Goal: Use online tool/utility: Utilize a website feature to perform a specific function

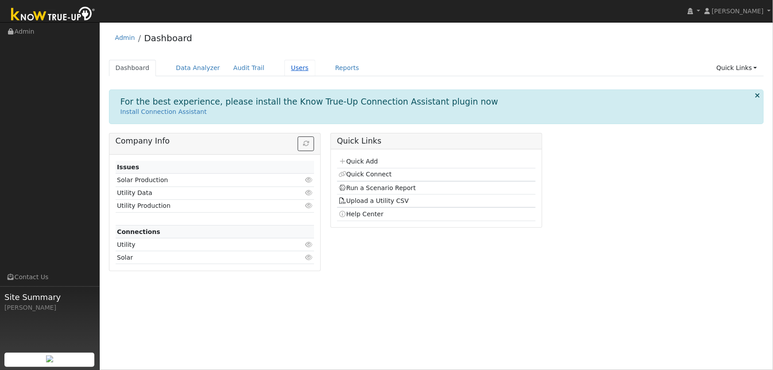
click at [288, 69] on link "Users" at bounding box center [299, 68] width 31 height 16
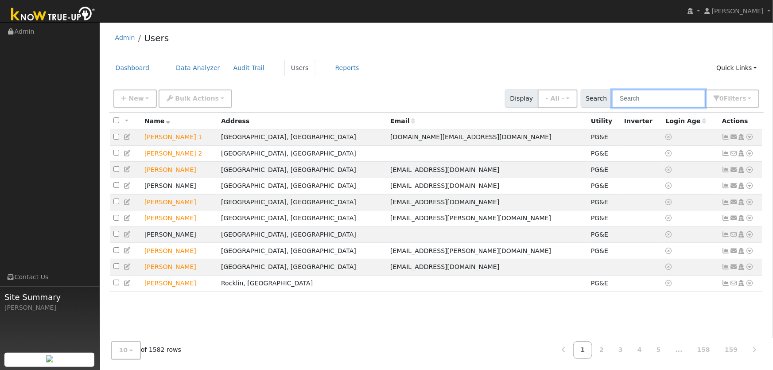
click at [660, 98] on input "text" at bounding box center [659, 98] width 94 height 18
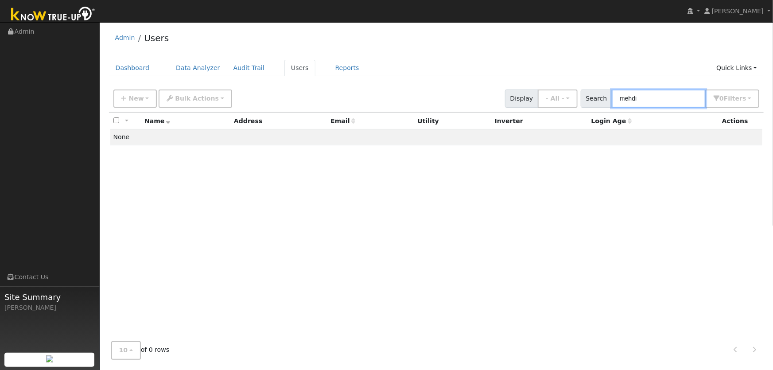
type input "mehdi"
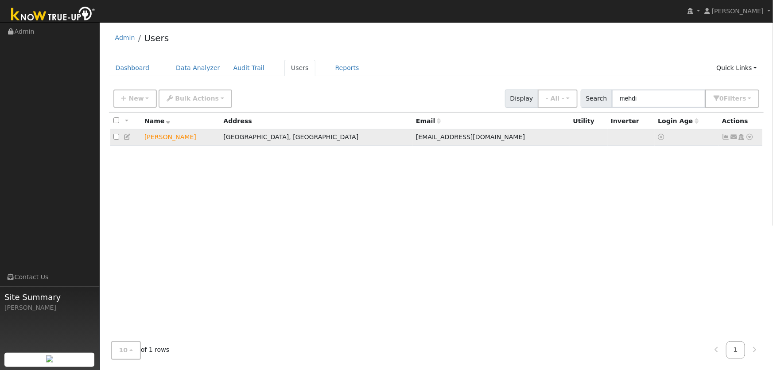
click at [751, 138] on icon at bounding box center [750, 137] width 8 height 6
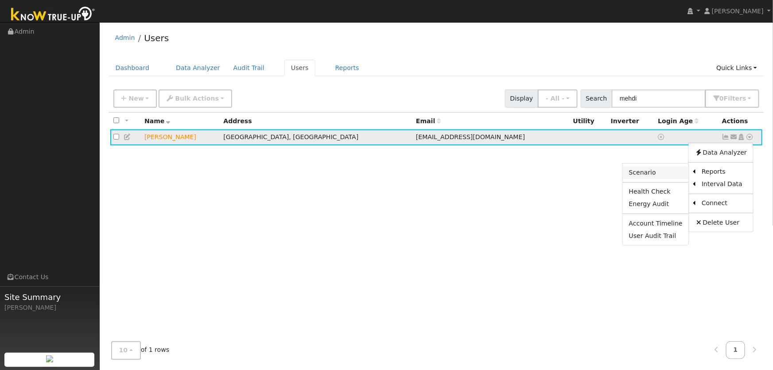
click at [643, 176] on link "Scenario" at bounding box center [656, 173] width 66 height 12
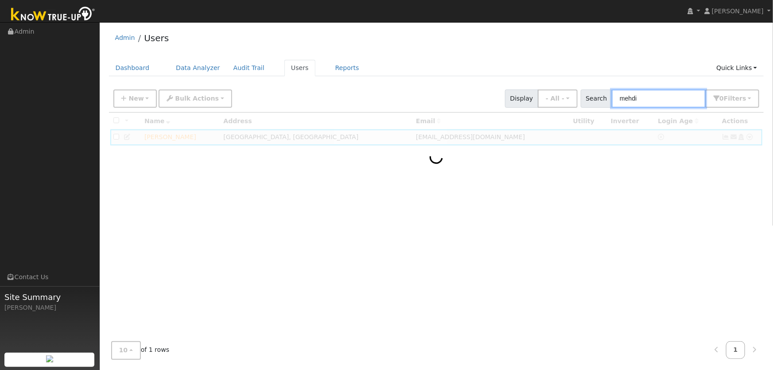
click at [647, 99] on input "mehdi" at bounding box center [659, 98] width 94 height 18
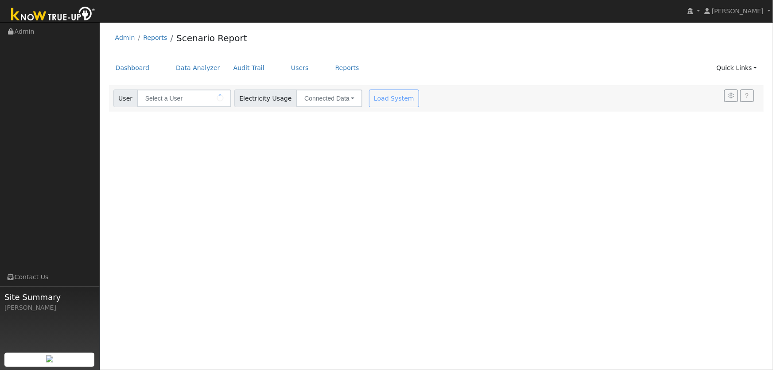
type input "Mehdi Azadi"
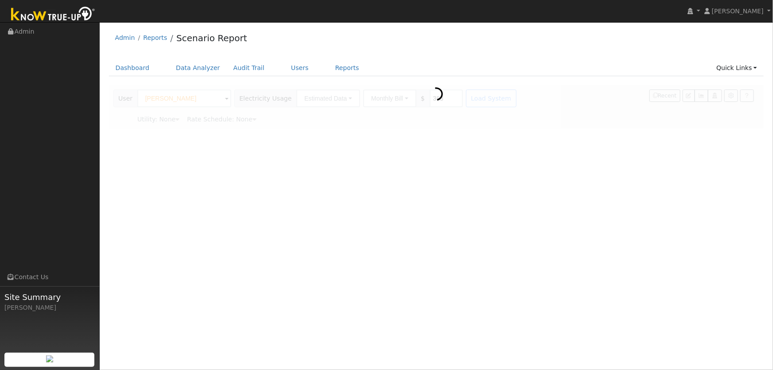
type input "Pacific Gas & Electric"
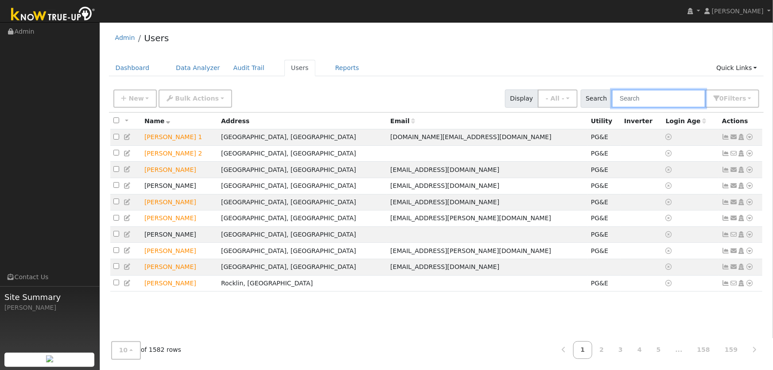
click at [643, 96] on input "text" at bounding box center [659, 98] width 94 height 18
type input "mehdi"
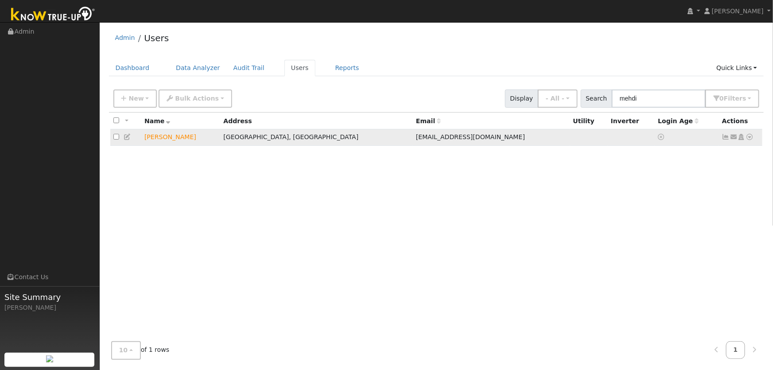
click at [749, 138] on icon at bounding box center [750, 137] width 8 height 6
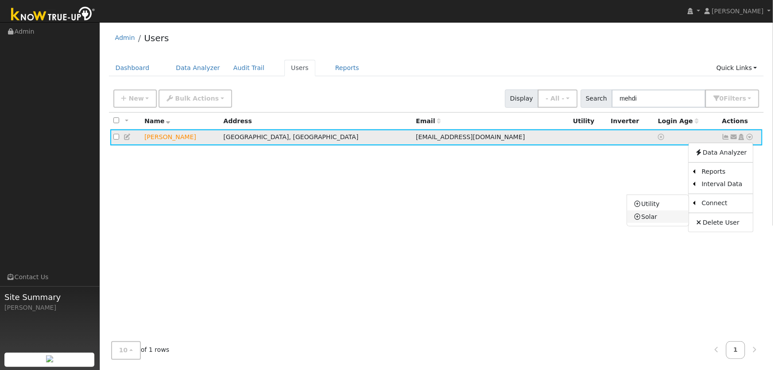
click at [651, 216] on link "Solar" at bounding box center [658, 216] width 62 height 12
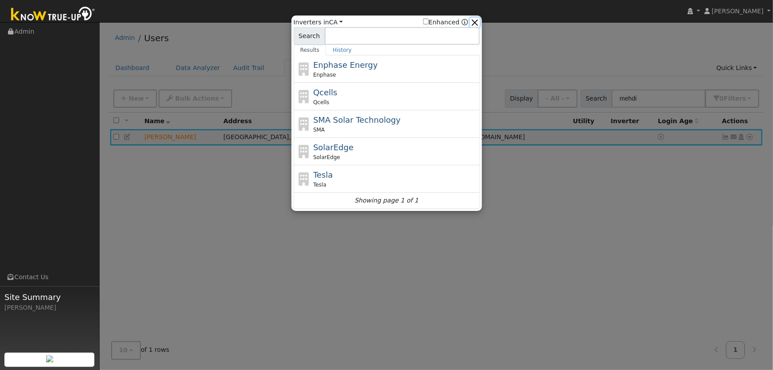
click at [475, 18] on button "button" at bounding box center [474, 22] width 9 height 9
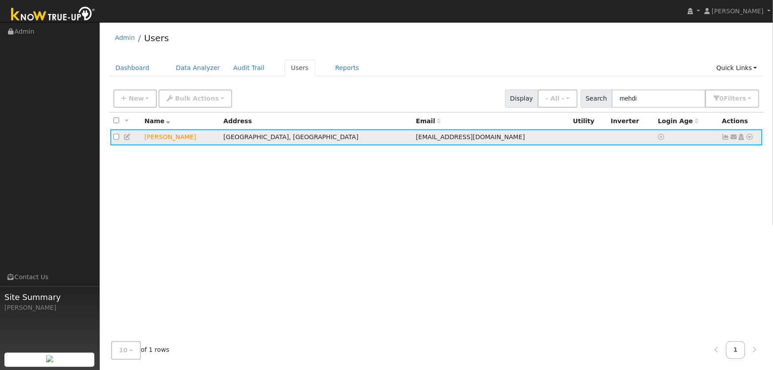
click at [748, 140] on icon at bounding box center [750, 137] width 8 height 6
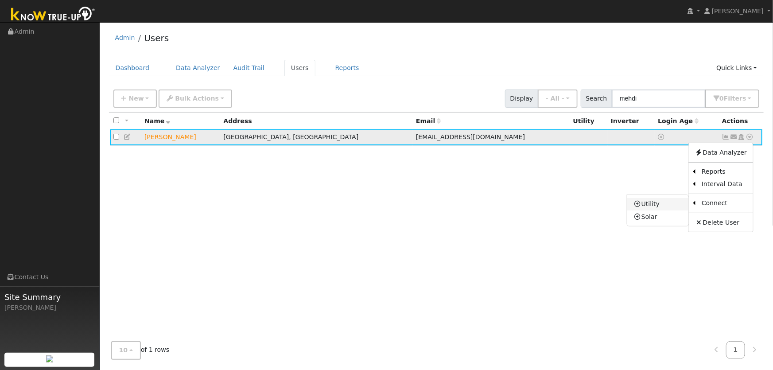
click at [647, 204] on link "Utility" at bounding box center [658, 204] width 62 height 12
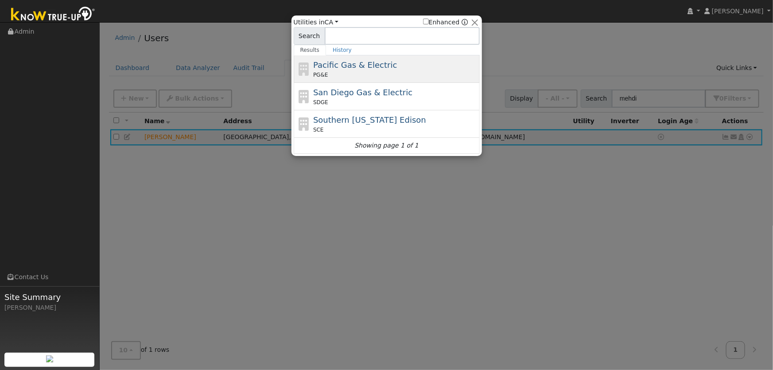
click at [359, 70] on span "Pacific Gas & Electric" at bounding box center [355, 64] width 84 height 9
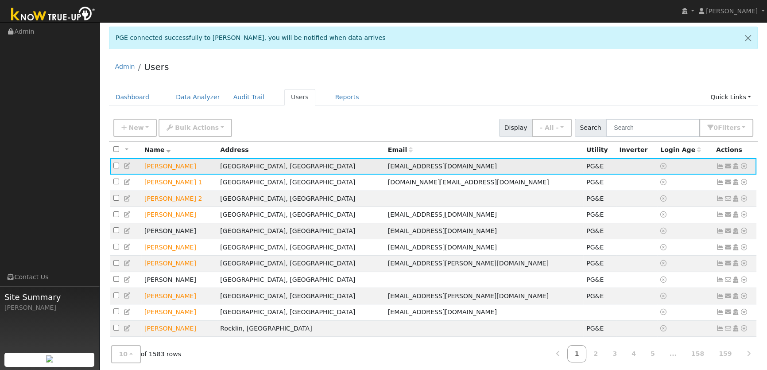
click at [742, 169] on icon at bounding box center [744, 166] width 8 height 6
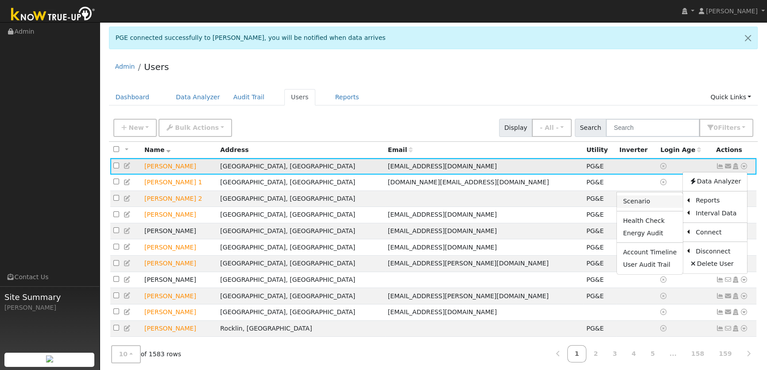
click at [637, 202] on link "Scenario" at bounding box center [650, 201] width 66 height 12
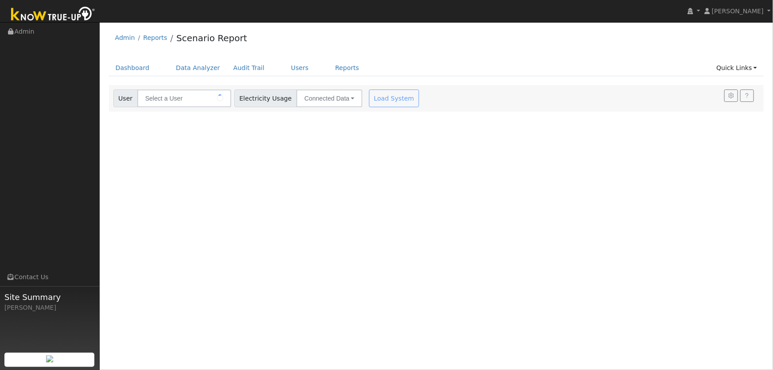
type input "[PERSON_NAME]"
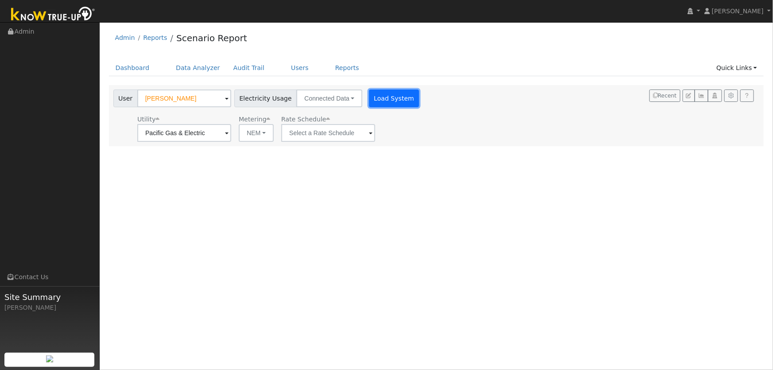
click at [388, 105] on button "Load System" at bounding box center [394, 98] width 50 height 18
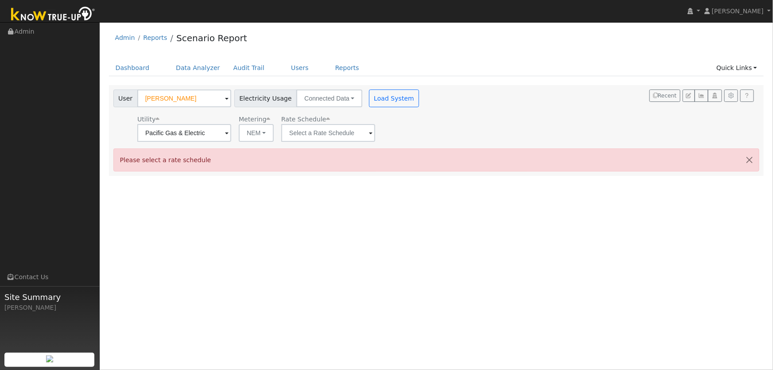
click at [229, 132] on span at bounding box center [227, 133] width 4 height 10
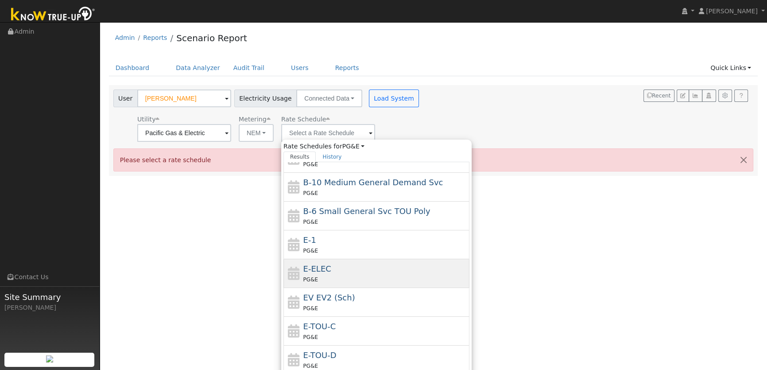
scroll to position [96, 0]
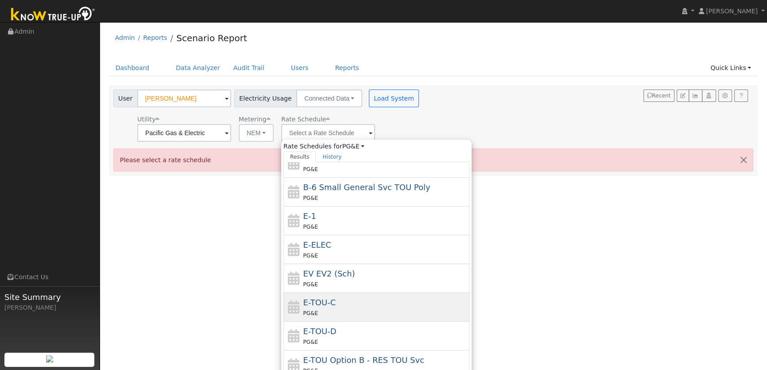
click at [330, 306] on span "E-TOU-C" at bounding box center [319, 302] width 33 height 9
type input "E-TOU-C"
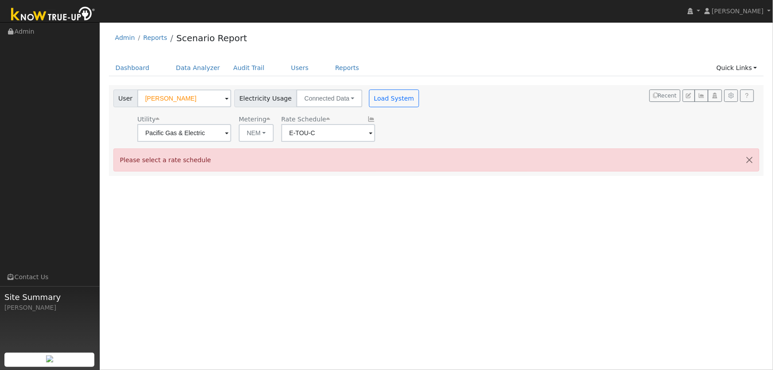
click at [329, 216] on div "User Profile First name Last name Email Email Notifications No Emails No Emails…" at bounding box center [436, 196] width 673 height 348
click at [385, 98] on button "Load System" at bounding box center [394, 98] width 50 height 18
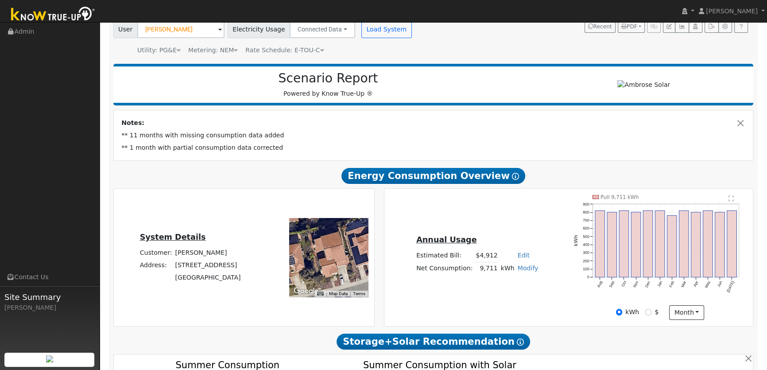
scroll to position [0, 0]
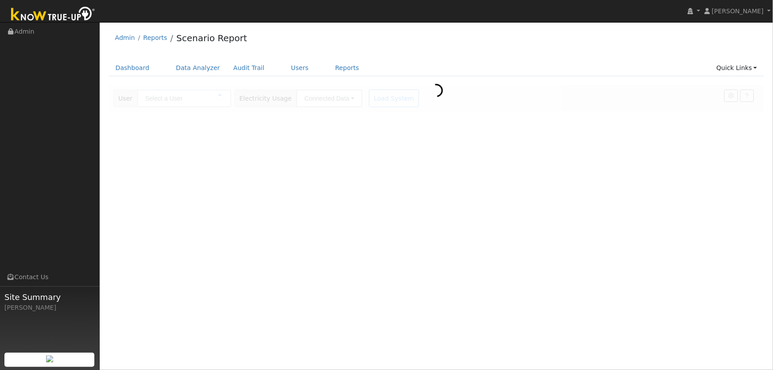
type input "[PERSON_NAME]"
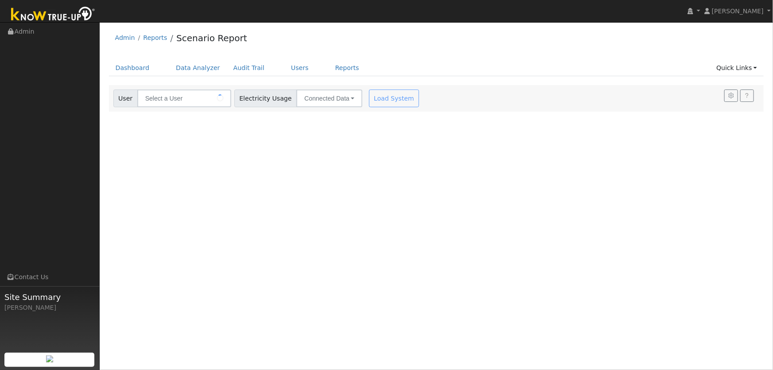
type input "[PERSON_NAME]"
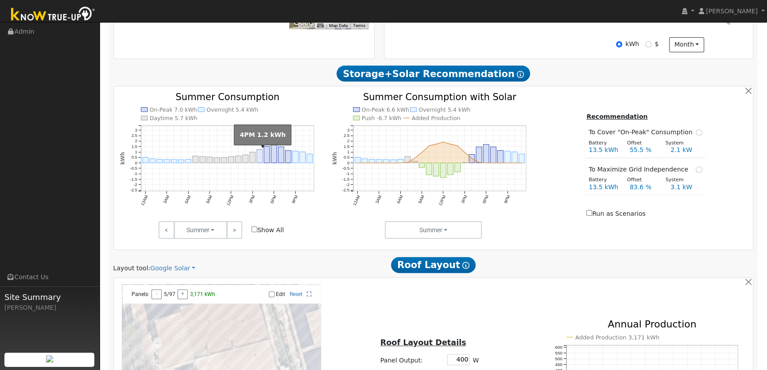
scroll to position [201, 0]
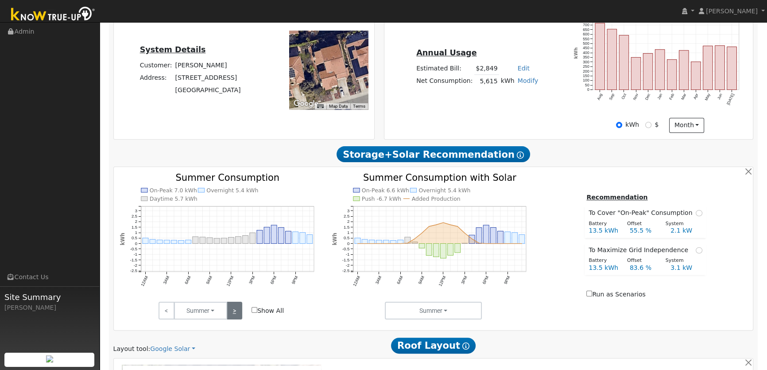
click at [235, 311] on link ">" at bounding box center [235, 311] width 16 height 18
click at [234, 312] on link ">" at bounding box center [235, 311] width 16 height 18
click at [238, 310] on link ">" at bounding box center [235, 311] width 16 height 18
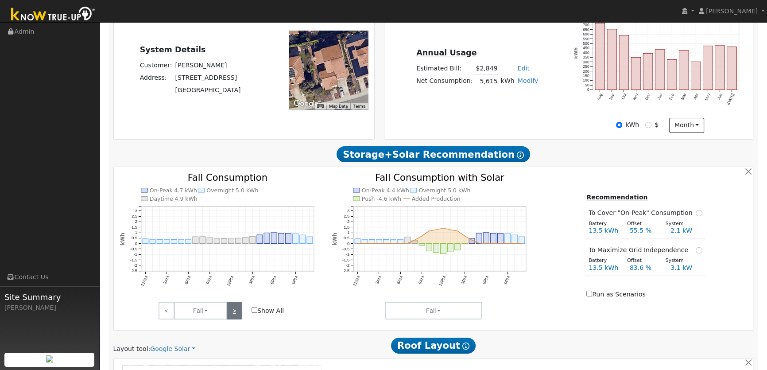
click at [238, 310] on link ">" at bounding box center [235, 311] width 16 height 18
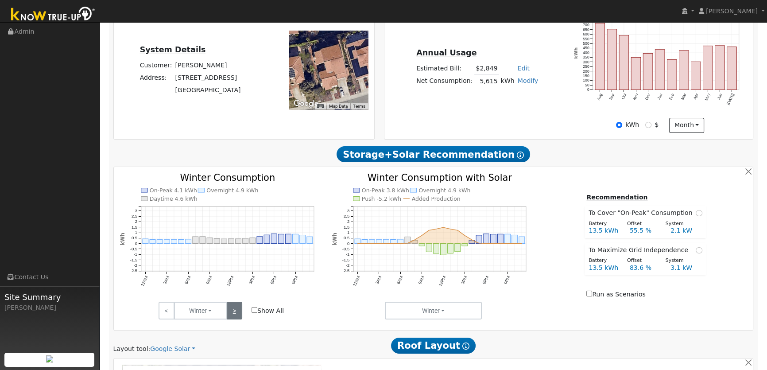
click at [238, 310] on link ">" at bounding box center [235, 311] width 16 height 18
click at [239, 306] on link ">" at bounding box center [235, 311] width 16 height 18
click at [237, 310] on link ">" at bounding box center [235, 311] width 16 height 18
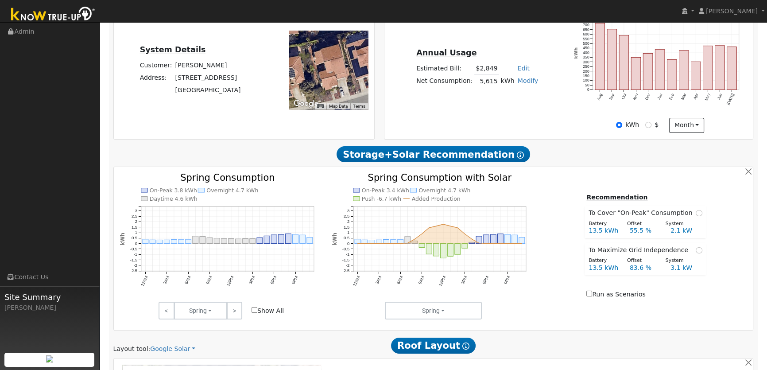
drag, startPoint x: 177, startPoint y: 80, endPoint x: 231, endPoint y: 94, distance: 55.6
click at [231, 94] on tbody "Customer: [PERSON_NAME] Address: [STREET_ADDRESS]" at bounding box center [190, 77] width 104 height 37
copy tbody "[STREET_ADDRESS]"
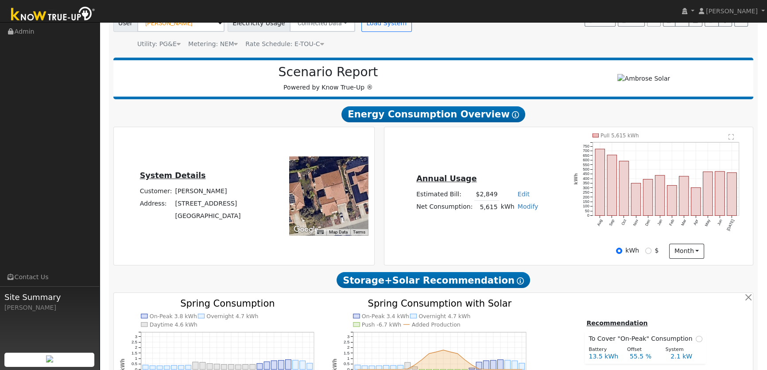
scroll to position [0, 0]
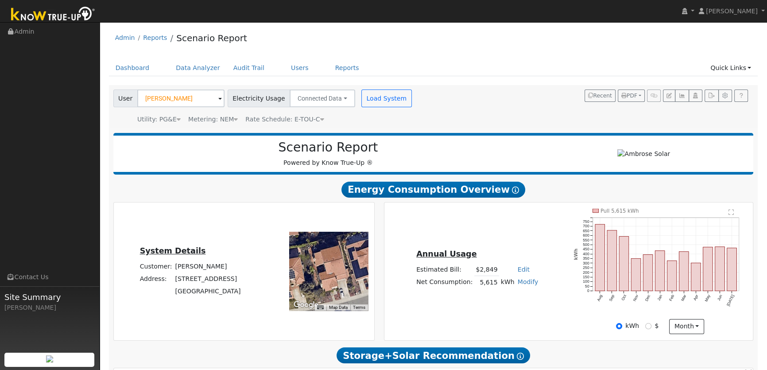
click at [485, 215] on div "Annual Usage Estimated Bill: $2,849 Edit Estimated Bill $ Annual Net Consumptio…" at bounding box center [569, 271] width 366 height 125
click at [393, 248] on div "Annual Usage Estimated Bill: $2,849 Edit Estimated Bill $ Annual Net Consumptio…" at bounding box center [477, 271] width 183 height 47
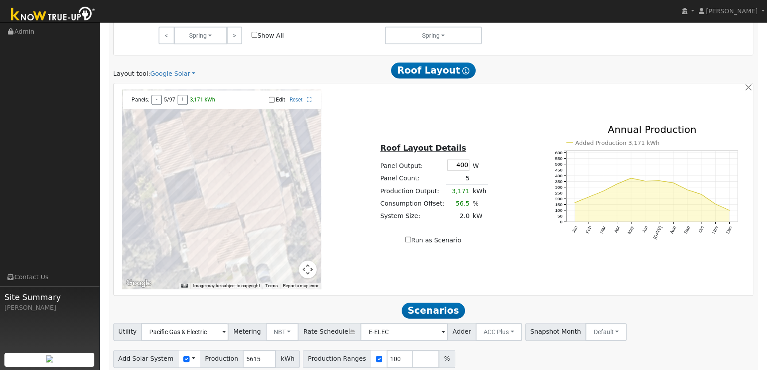
scroll to position [509, 0]
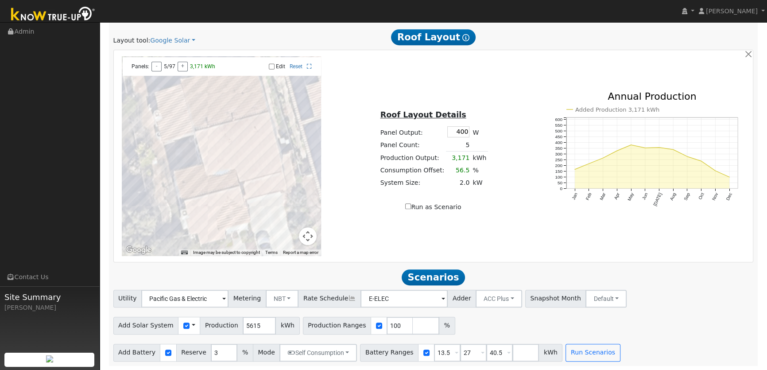
click at [188, 325] on div "Use CSV Data" at bounding box center [189, 326] width 22 height 18
click at [192, 326] on span at bounding box center [194, 325] width 4 height 9
click at [205, 338] on link "Use CSV Data" at bounding box center [216, 341] width 62 height 12
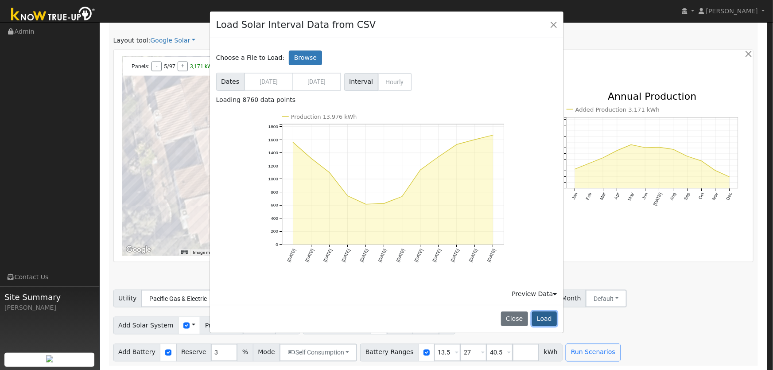
click at [547, 319] on button "Load" at bounding box center [544, 318] width 25 height 15
type input "13976"
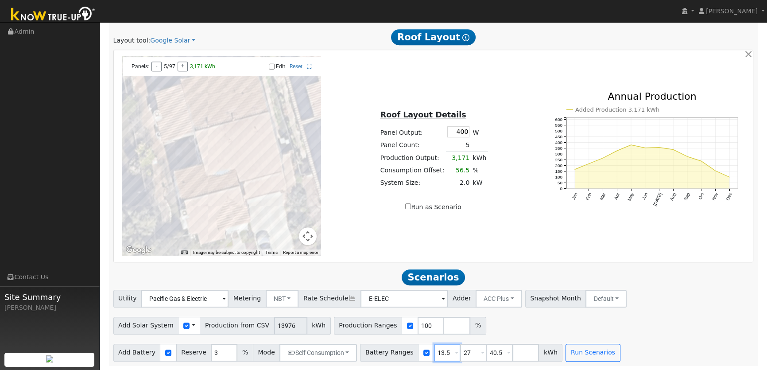
drag, startPoint x: 433, startPoint y: 354, endPoint x: 383, endPoint y: 353, distance: 50.5
click at [393, 353] on div "Battery Ranges 13.5 Overrides Reserve % Mode None None Self Consumption Peak Sa…" at bounding box center [461, 353] width 202 height 18
type input "27"
type input "40.5"
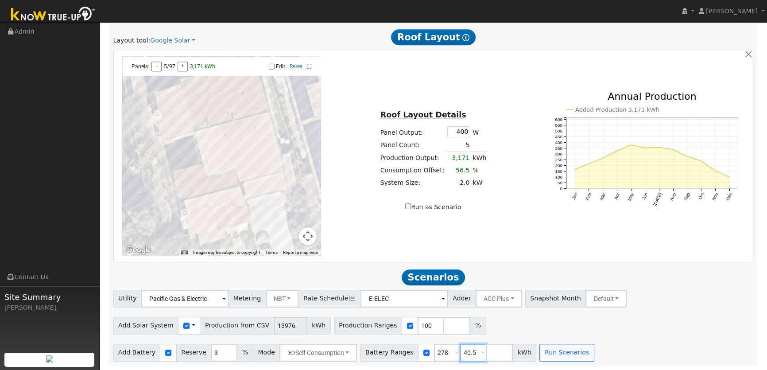
type input "278"
drag, startPoint x: 460, startPoint y: 353, endPoint x: 406, endPoint y: 350, distance: 54.6
click at [406, 350] on div "Battery Ranges 40.5 Overrides Reserve % Mode None None Self Consumption Peak Sa…" at bounding box center [448, 353] width 176 height 18
drag, startPoint x: 435, startPoint y: 351, endPoint x: 396, endPoint y: 351, distance: 38.1
click at [396, 351] on div "Battery Ranges 40.5 Overrides Reserve % Mode None None Self Consumption Peak Sa…" at bounding box center [435, 353] width 150 height 18
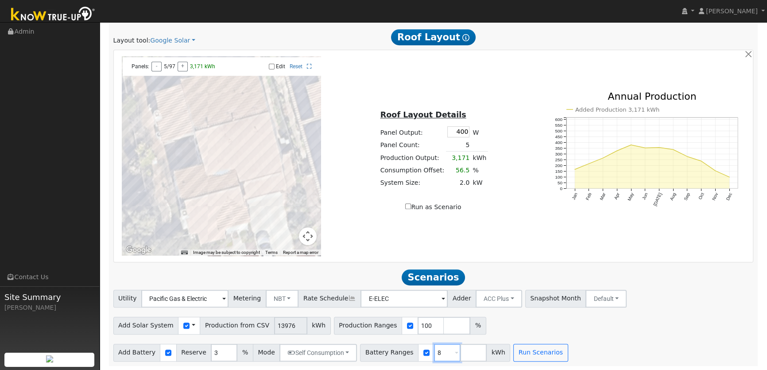
type input "8"
click at [460, 351] on input "number" at bounding box center [473, 353] width 27 height 18
type input "16"
click at [541, 352] on button "Run Scenarios" at bounding box center [566, 353] width 54 height 18
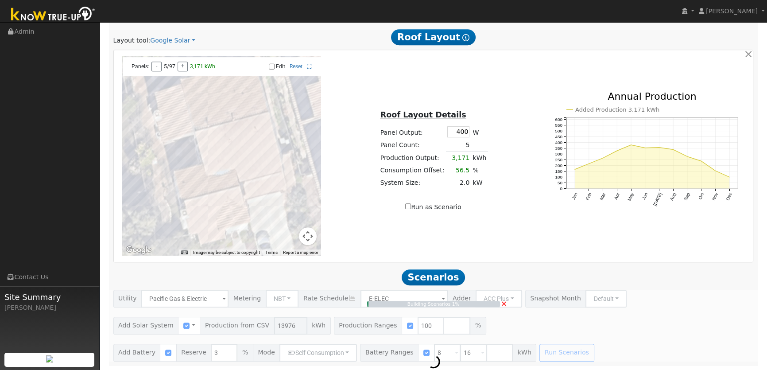
type input "9.3"
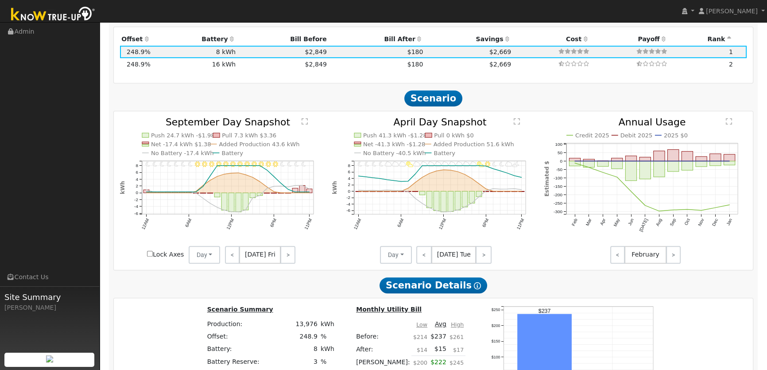
scroll to position [711, 0]
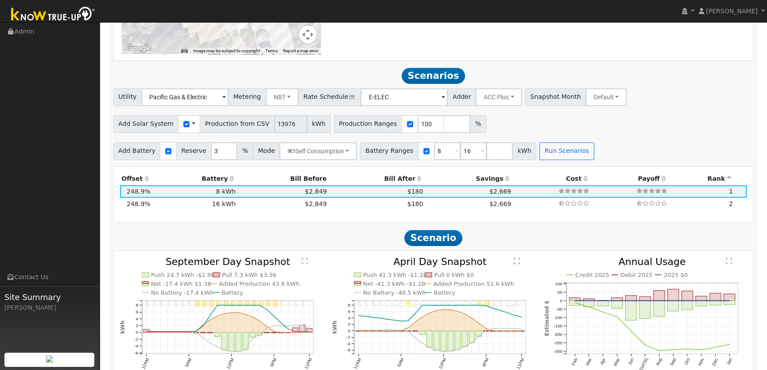
click at [192, 126] on span at bounding box center [194, 123] width 4 height 9
click at [197, 138] on link "Use CSV Data" at bounding box center [216, 139] width 62 height 12
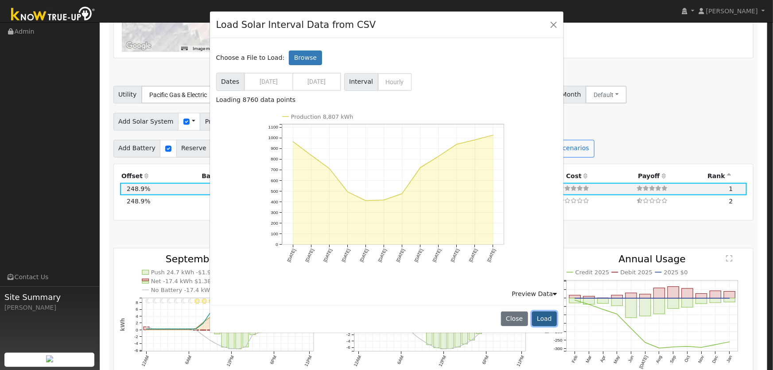
click at [548, 319] on button "Load" at bounding box center [544, 318] width 25 height 15
type input "8807"
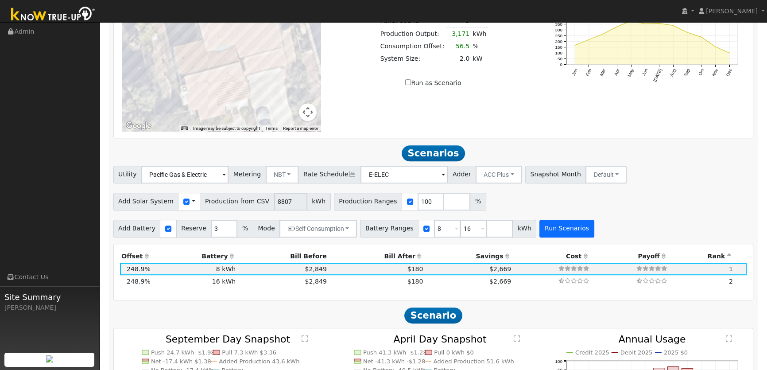
scroll to position [633, 0]
click at [547, 228] on button "Run Scenarios" at bounding box center [566, 229] width 54 height 18
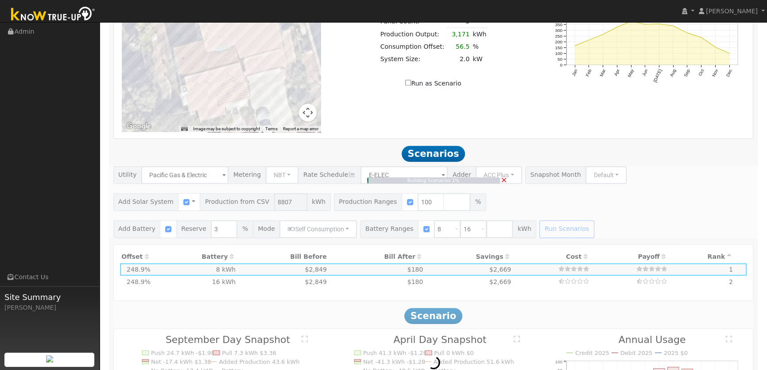
type input "5.9"
type input "$20,550"
type input "$9,045"
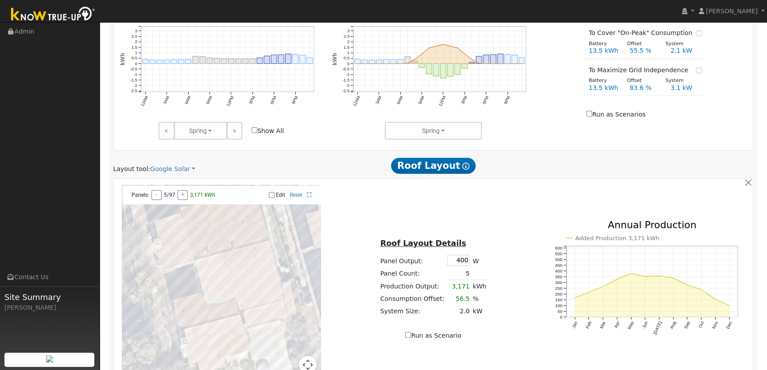
scroll to position [470, 0]
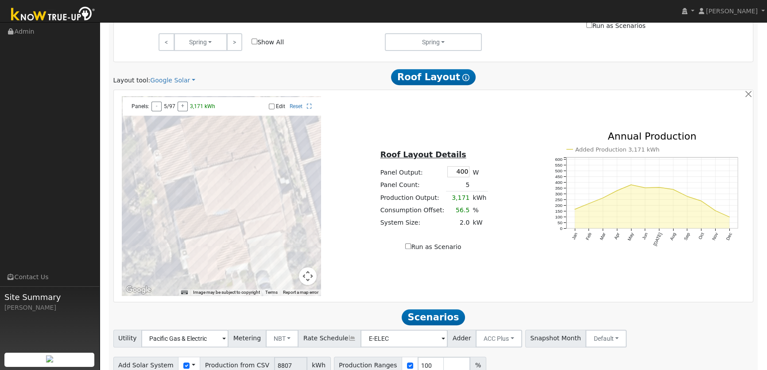
click at [365, 241] on div "Roof Layout Details Panel Output: 400 W Panel Count: 5 Production Output: 3,171…" at bounding box center [433, 196] width 212 height 112
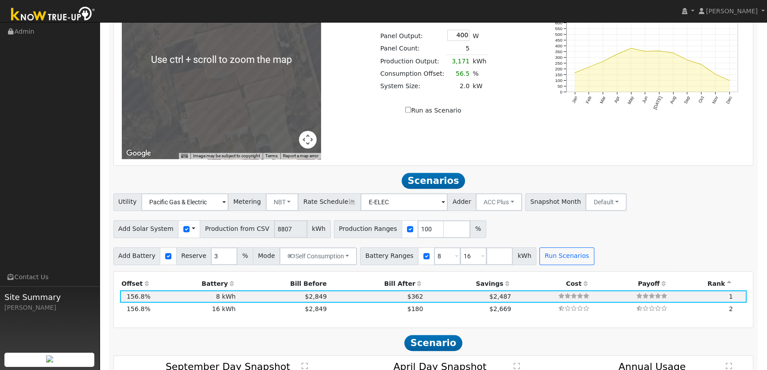
scroll to position [604, 0]
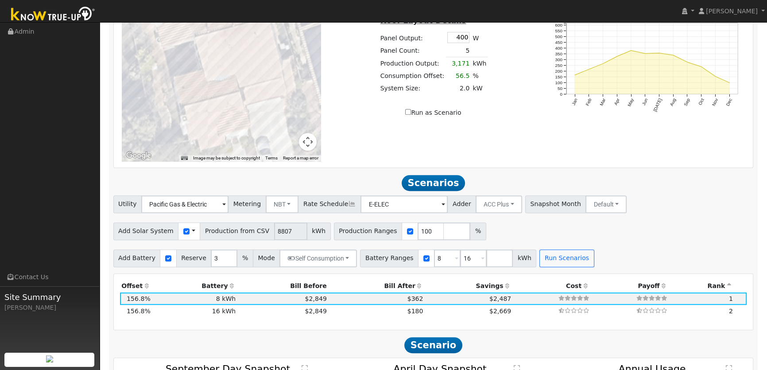
click at [192, 228] on span at bounding box center [194, 230] width 4 height 9
click at [203, 244] on link "Use CSV Data" at bounding box center [216, 247] width 62 height 12
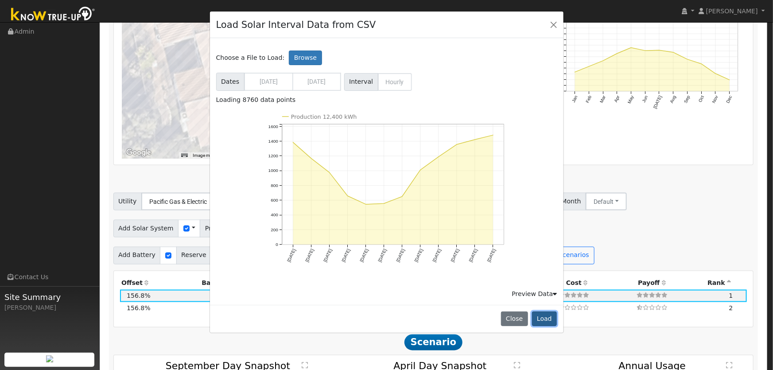
click at [540, 313] on button "Load" at bounding box center [544, 318] width 25 height 15
type input "12400"
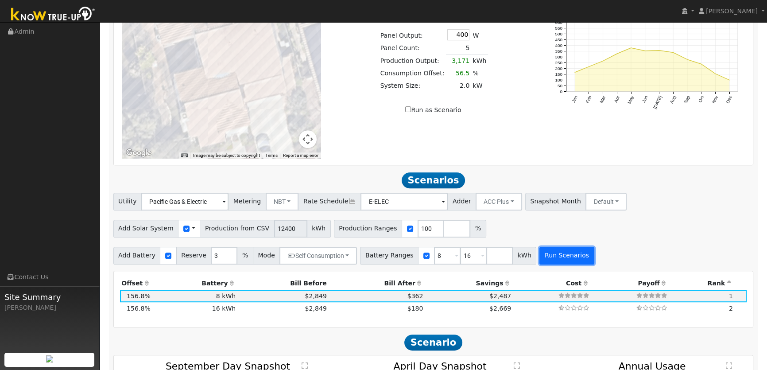
click at [539, 261] on button "Run Scenarios" at bounding box center [566, 256] width 54 height 18
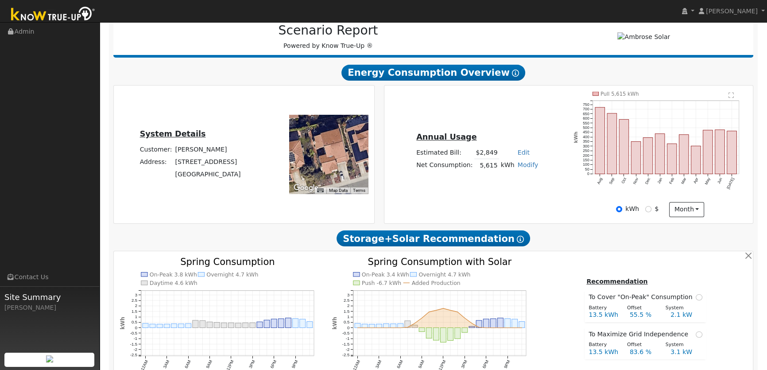
scroll to position [0, 0]
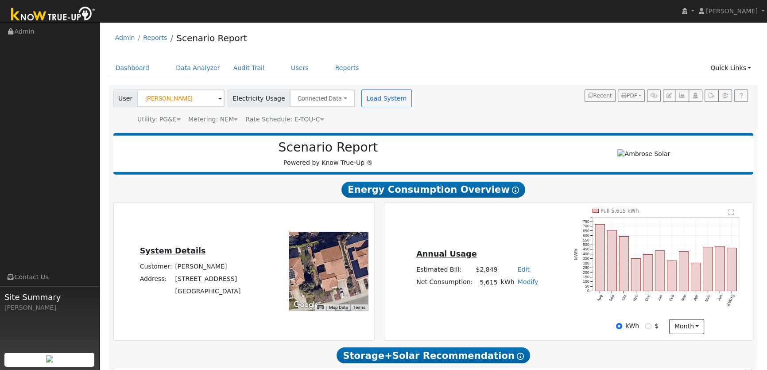
type input "8.3"
type input "$28,933"
type input "$11,560"
